Goal: Find specific page/section: Find specific page/section

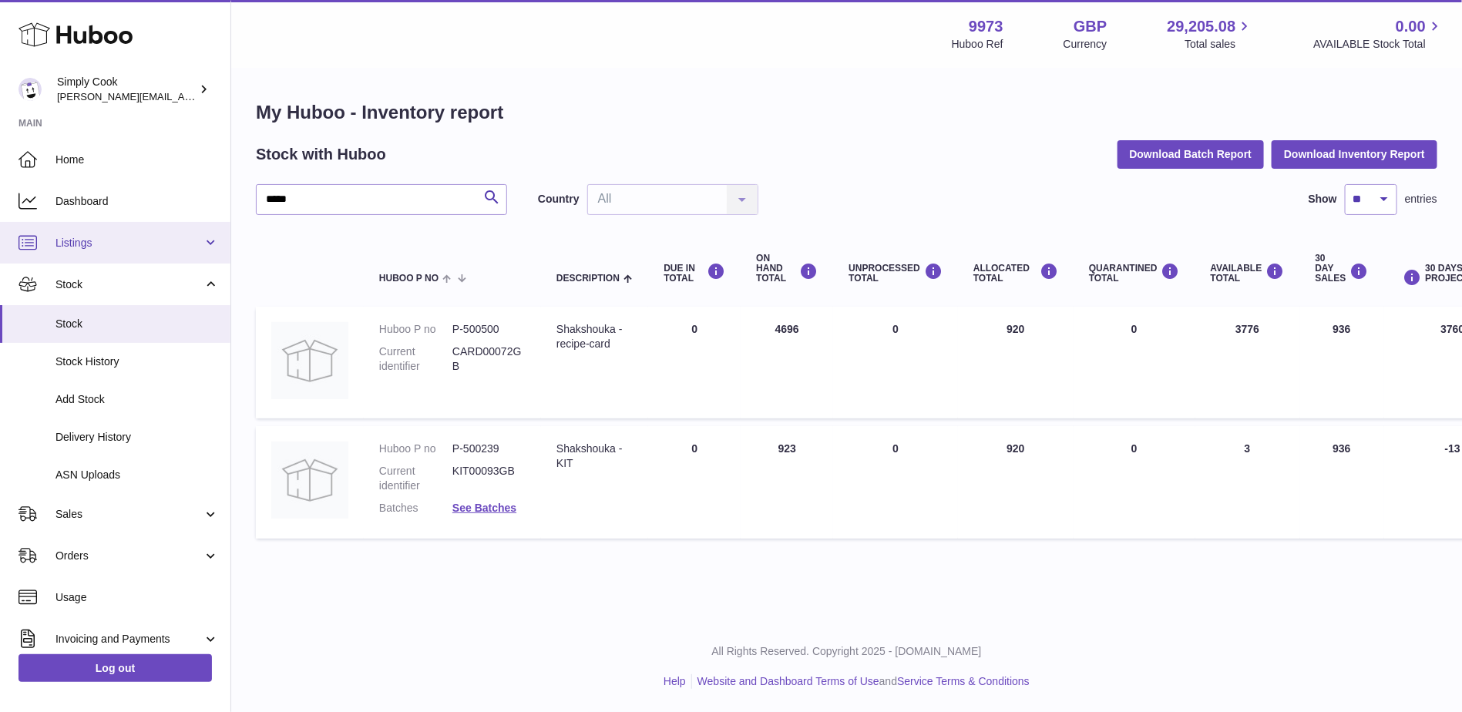
click at [83, 241] on span "Listings" at bounding box center [128, 243] width 147 height 15
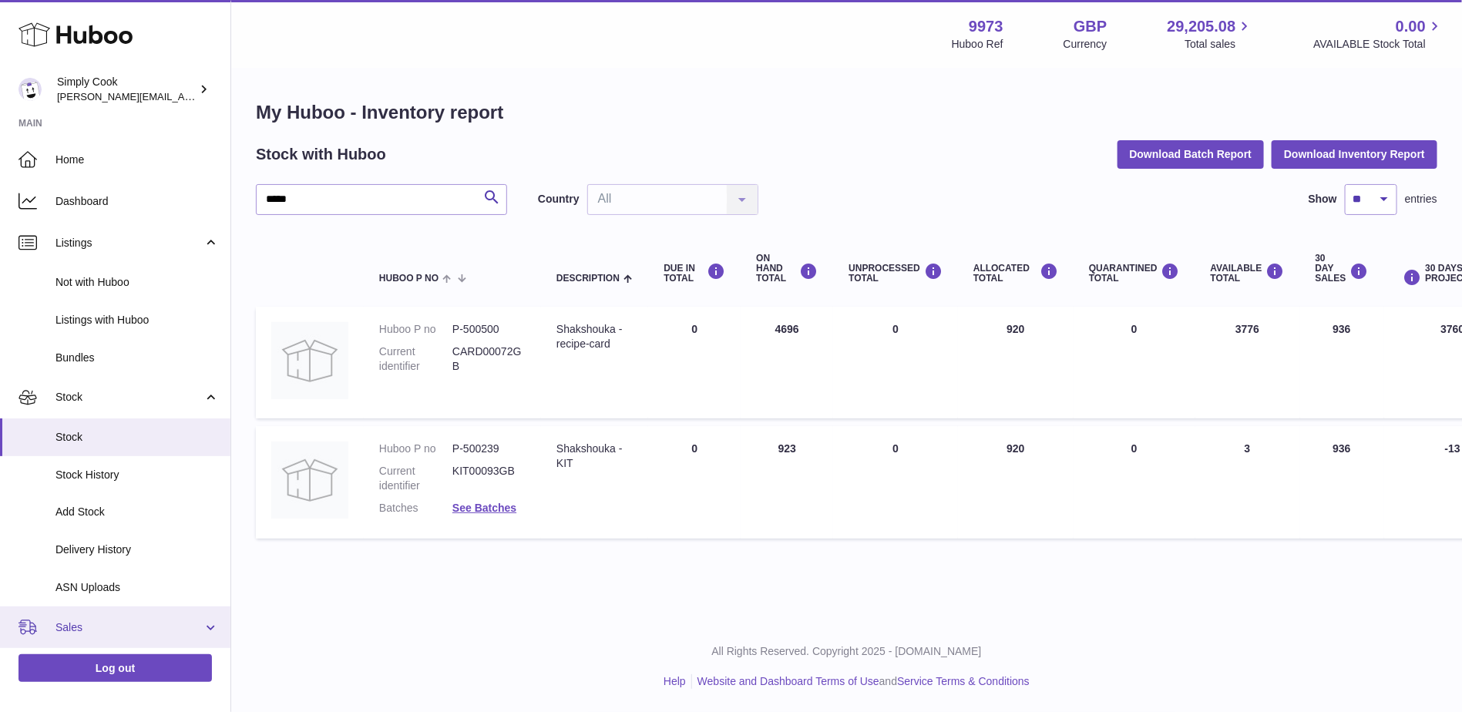
click at [87, 632] on span "Sales" at bounding box center [128, 627] width 147 height 15
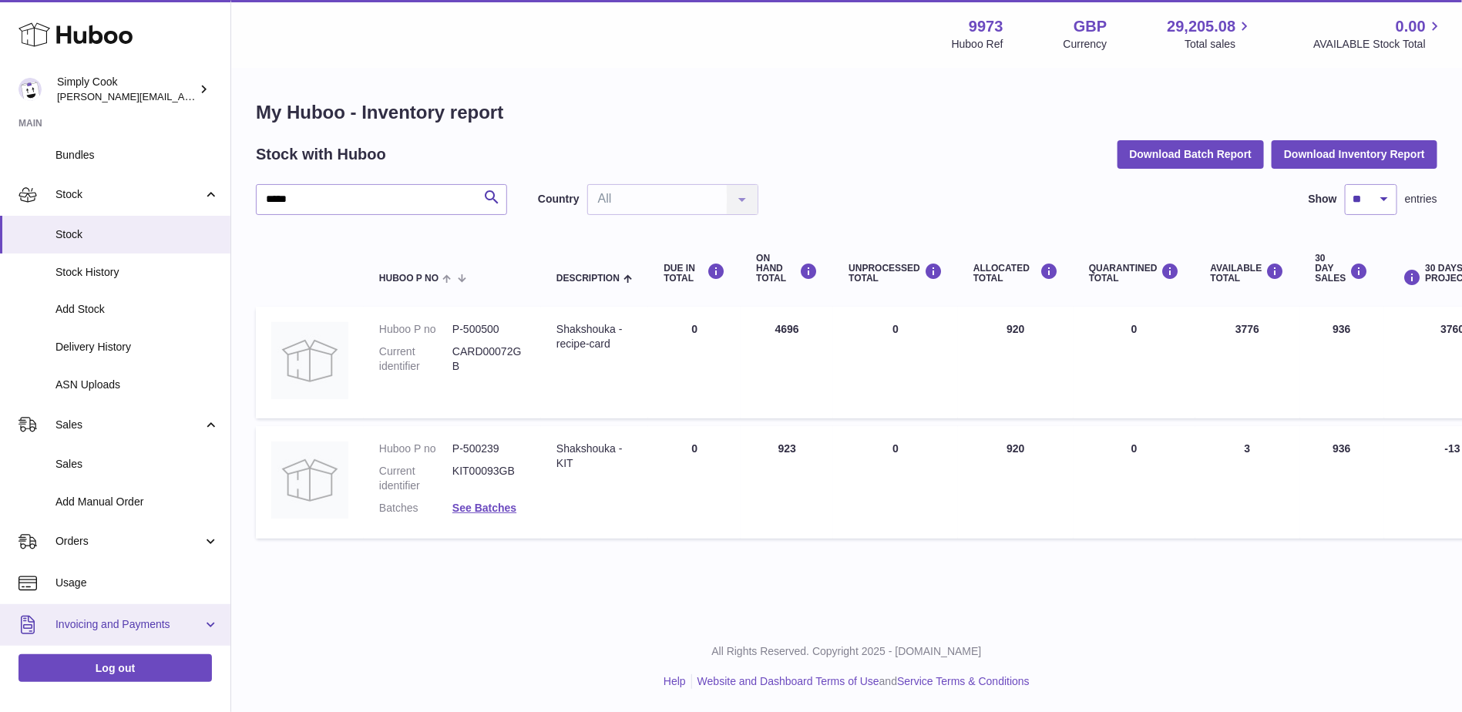
scroll to position [231, 0]
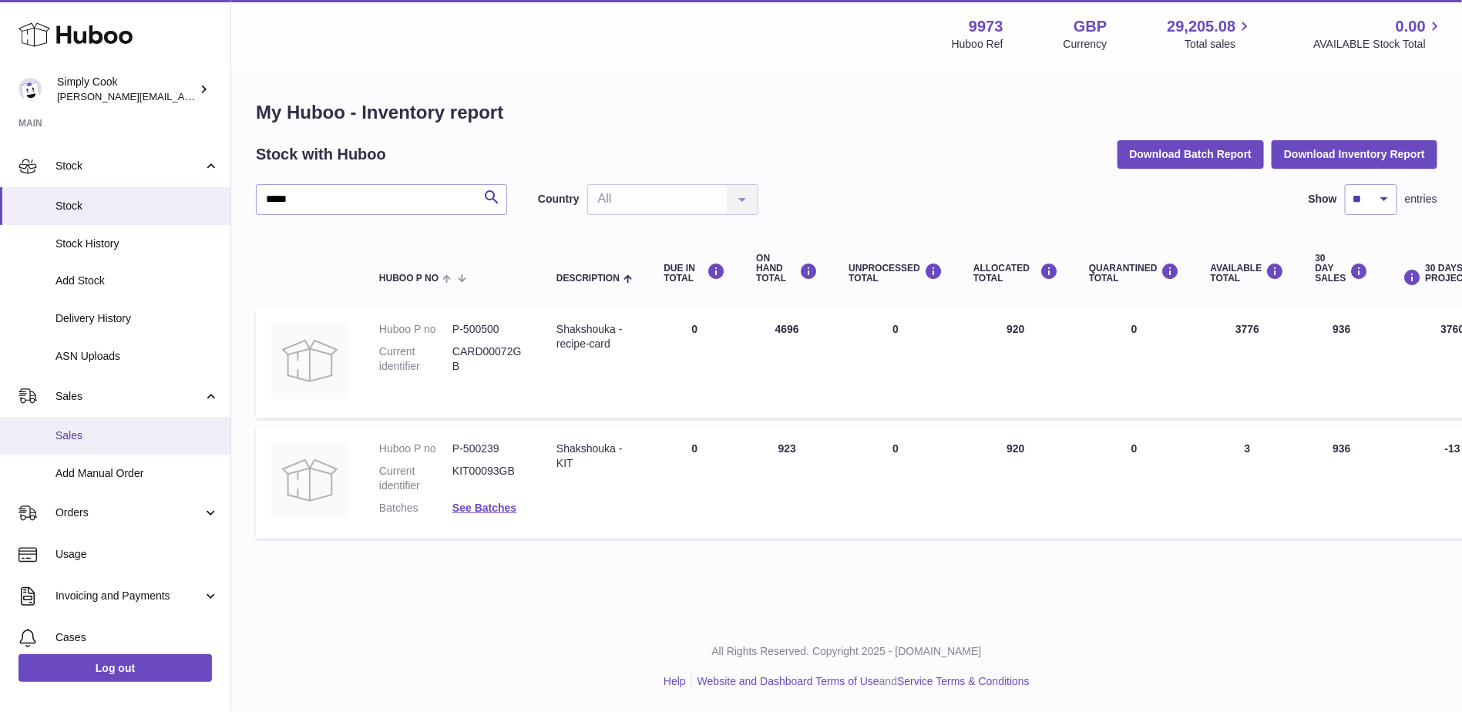
click at [74, 425] on link "Sales" at bounding box center [115, 436] width 230 height 38
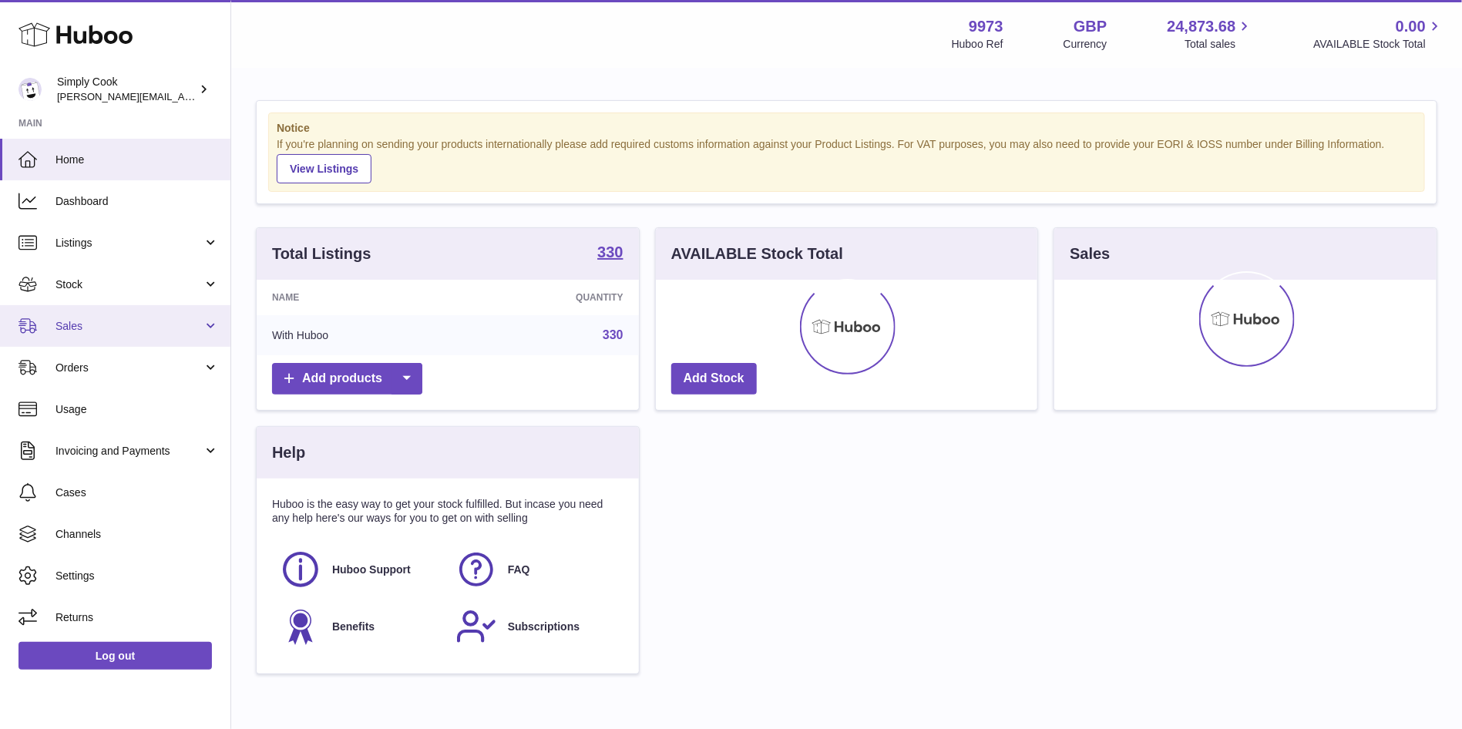
click at [83, 324] on span "Sales" at bounding box center [128, 326] width 147 height 15
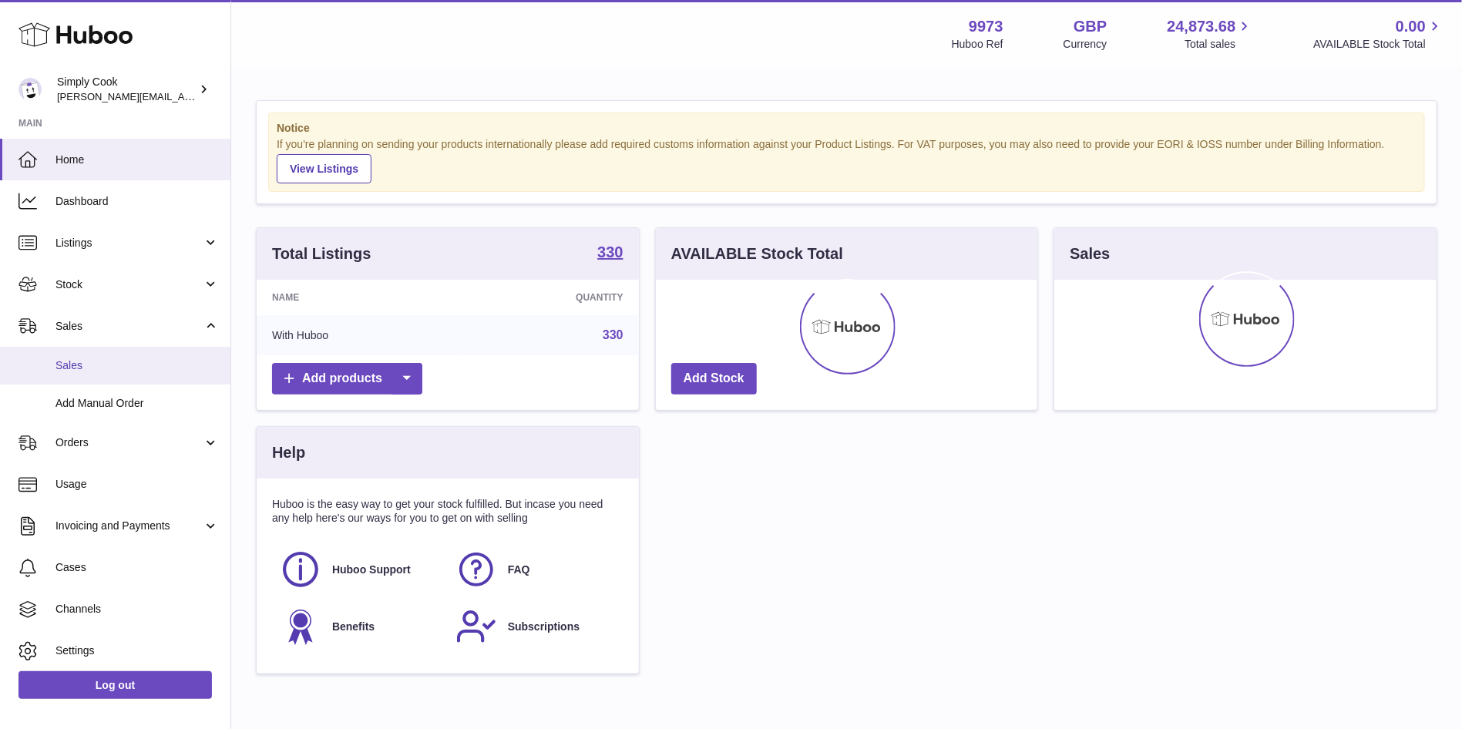
drag, startPoint x: 72, startPoint y: 361, endPoint x: 81, endPoint y: 365, distance: 9.7
click at [72, 363] on span "Sales" at bounding box center [136, 365] width 163 height 15
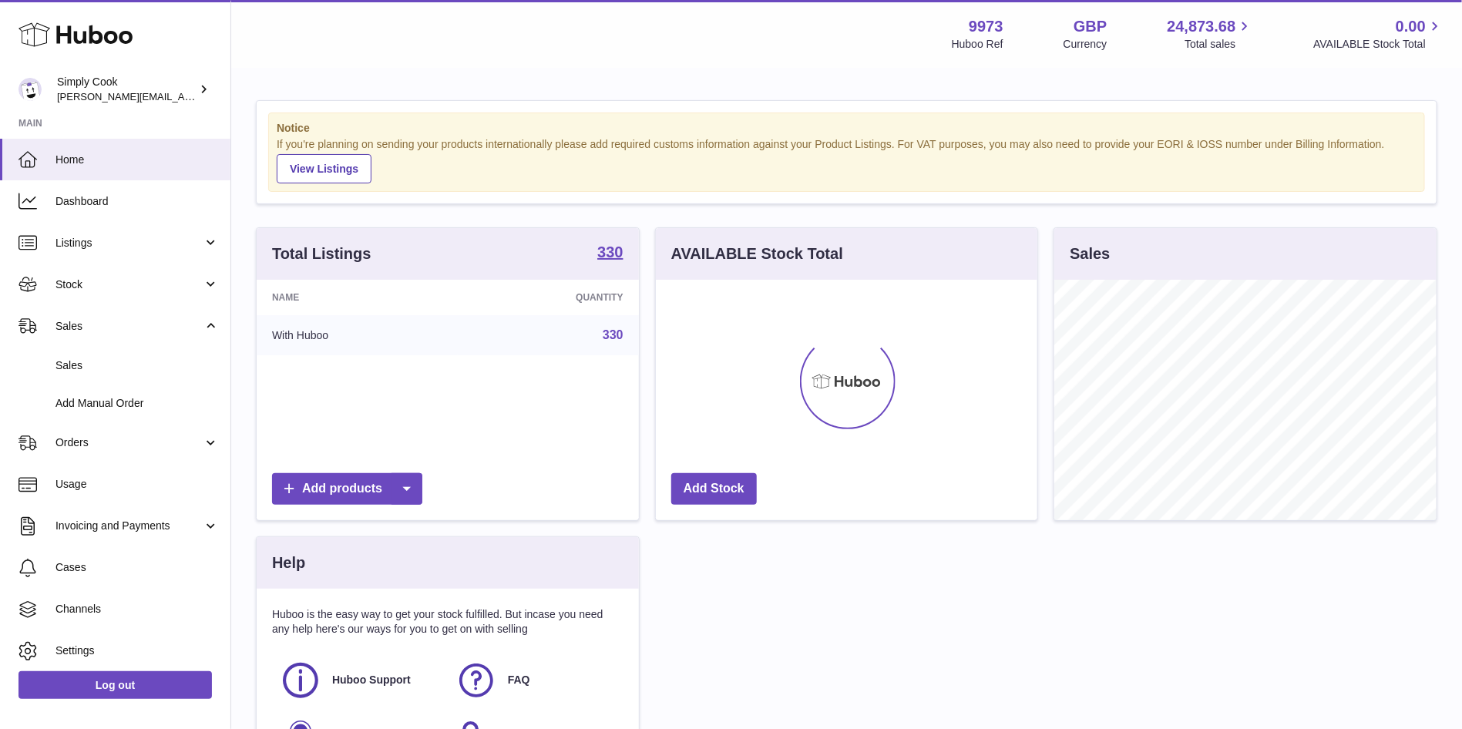
scroll to position [240, 382]
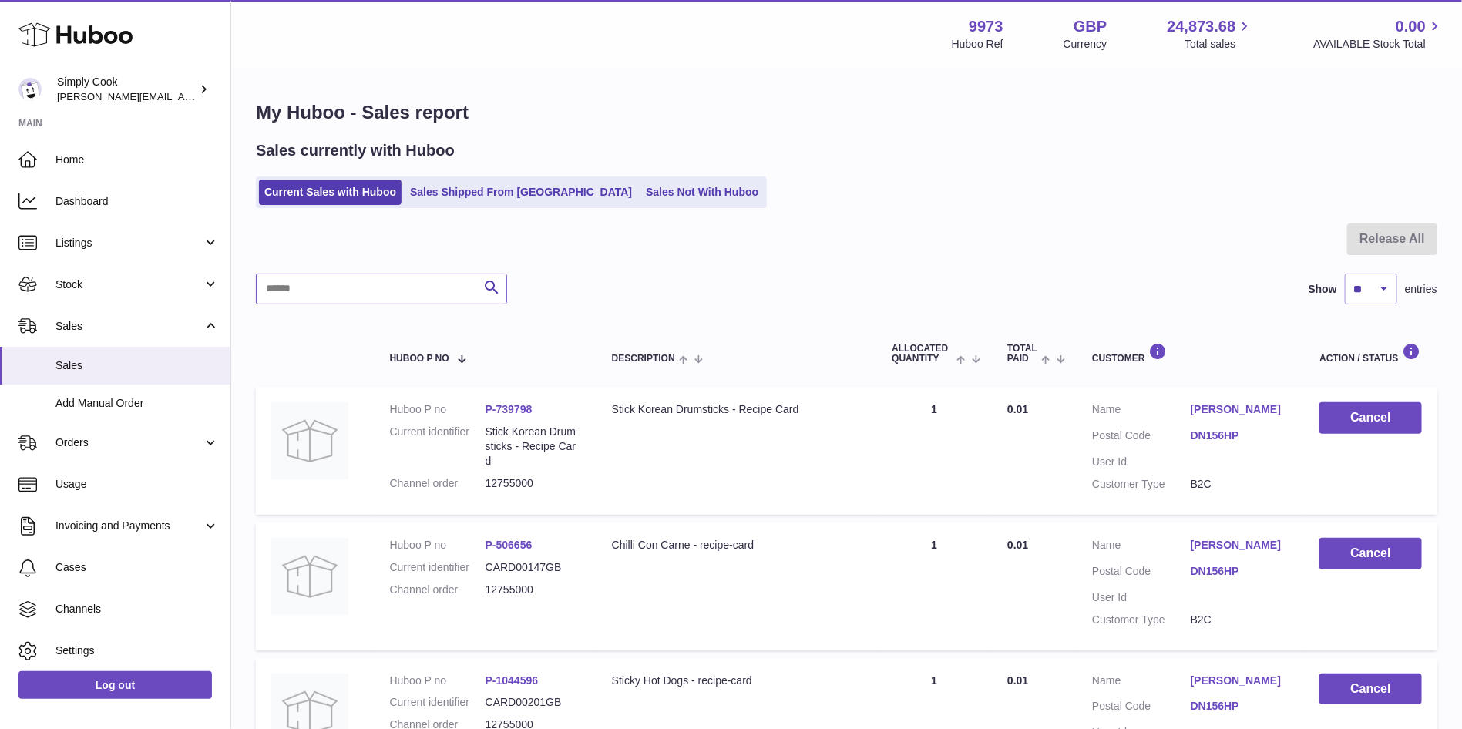
click at [300, 291] on input "text" at bounding box center [381, 289] width 251 height 31
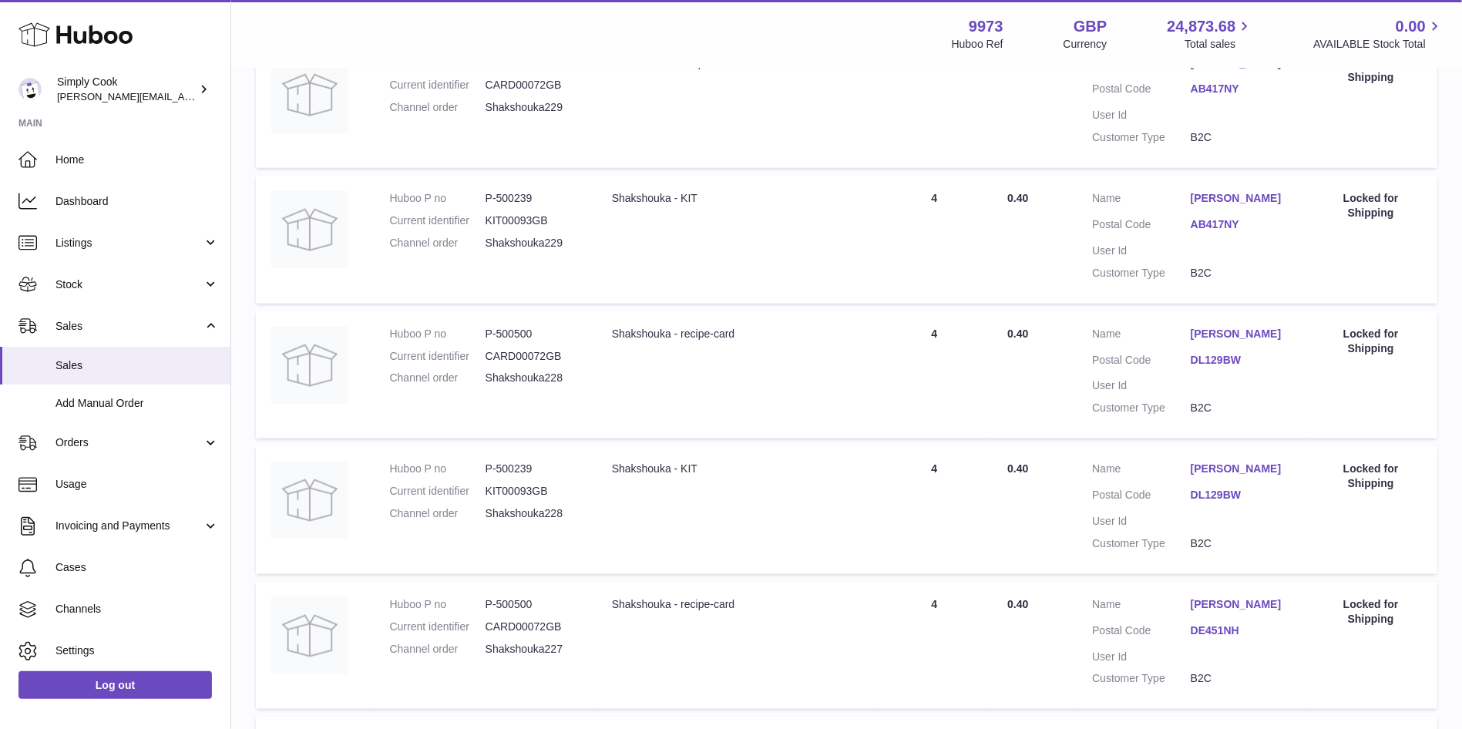
scroll to position [158, 0]
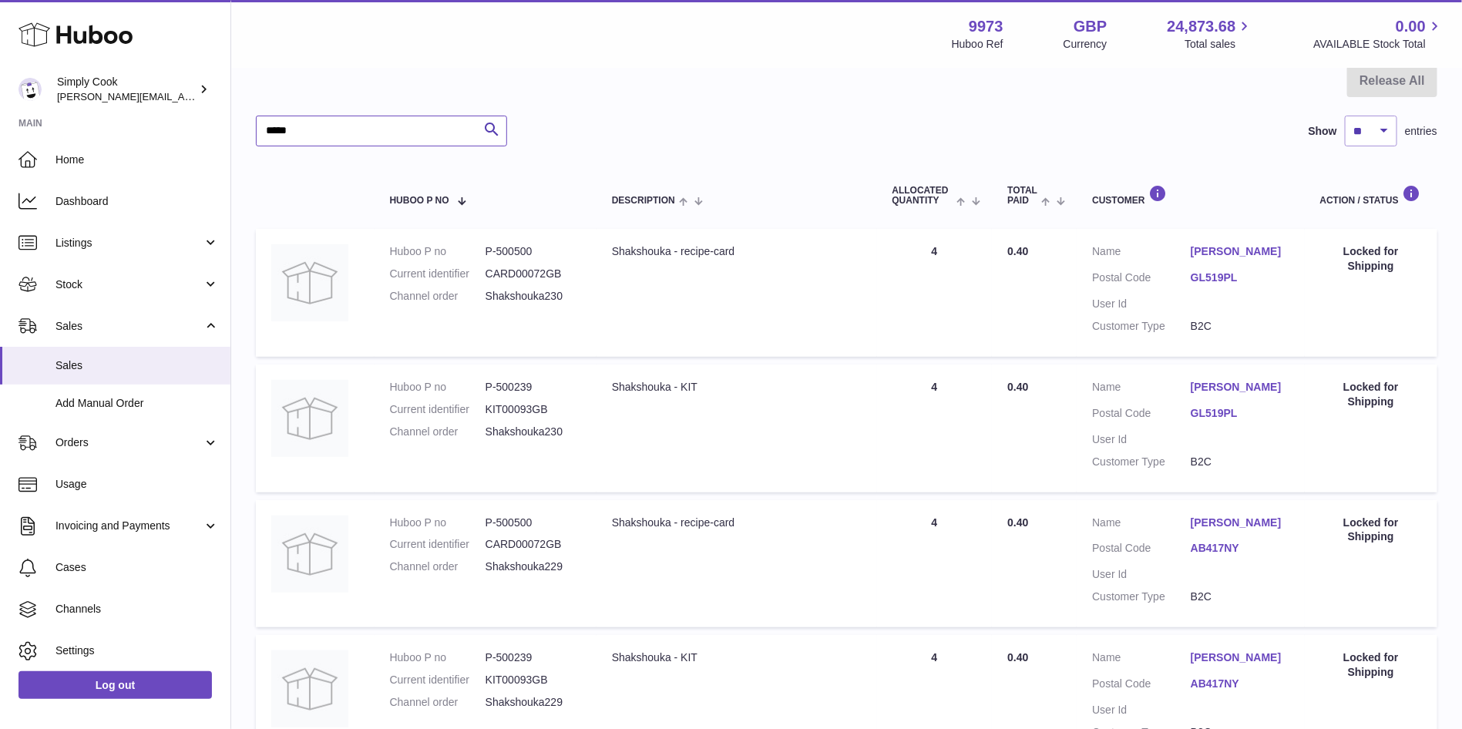
type input "*****"
